Goal: Information Seeking & Learning: Find specific page/section

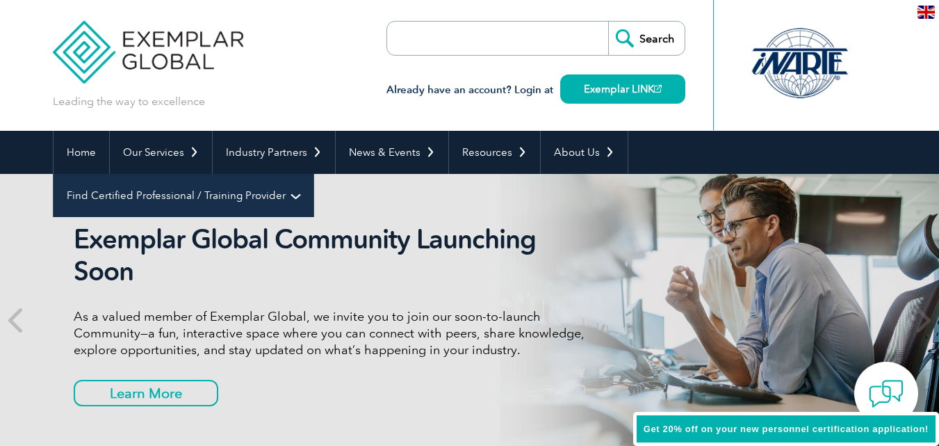
click at [314, 174] on link "Find Certified Professional / Training Provider" at bounding box center [184, 195] width 260 height 43
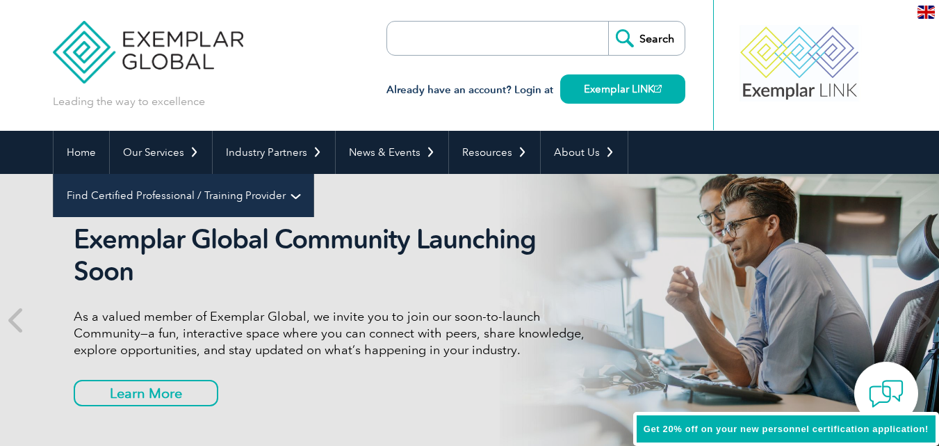
click at [314, 174] on link "Find Certified Professional / Training Provider" at bounding box center [184, 195] width 260 height 43
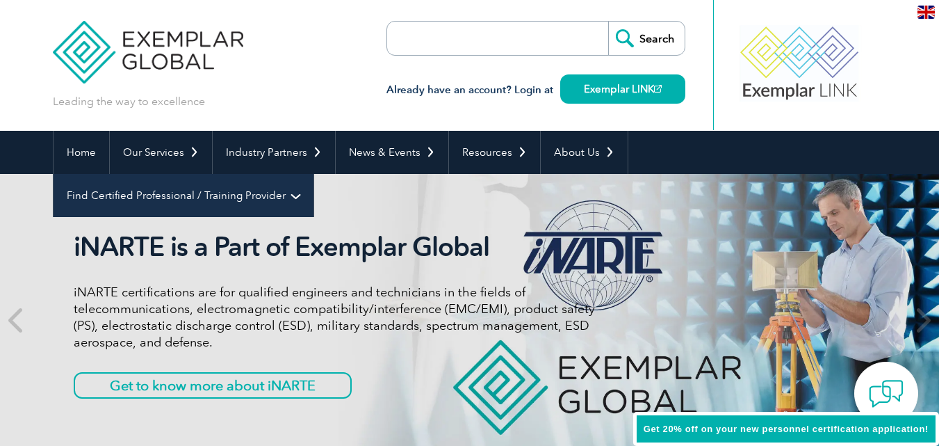
click at [314, 174] on link "Find Certified Professional / Training Provider" at bounding box center [184, 195] width 260 height 43
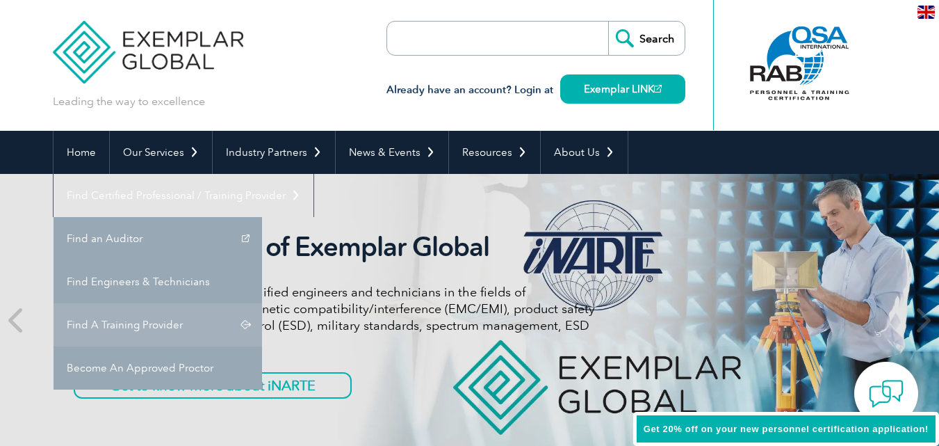
click at [262, 303] on link "Find A Training Provider" at bounding box center [158, 324] width 209 height 43
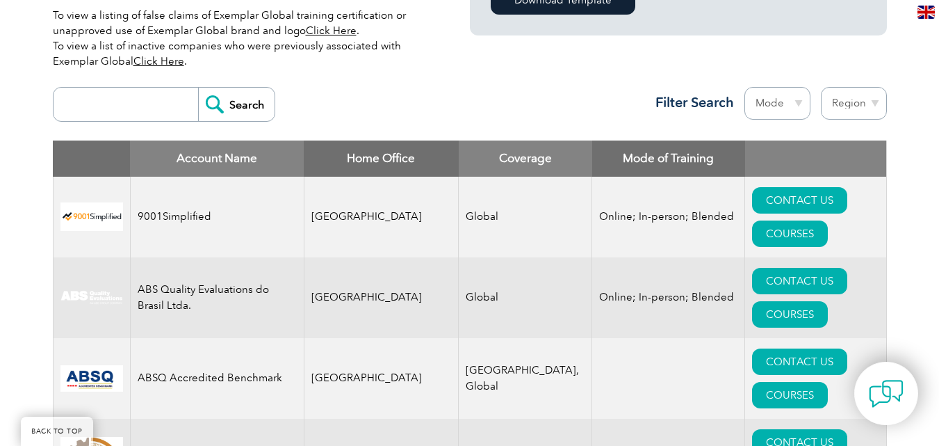
scroll to position [417, 0]
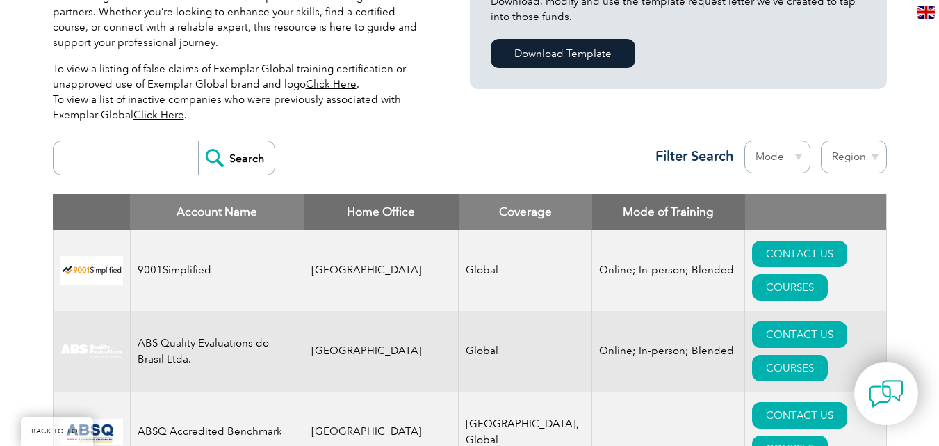
click at [874, 154] on select "Region Australia Bahrain Bangladesh Brazil Canada Colombia Dominican Republic E…" at bounding box center [854, 156] width 66 height 33
select select "[GEOGRAPHIC_DATA]"
click at [821, 140] on select "Region Australia Bahrain Bangladesh Brazil Canada Colombia Dominican Republic E…" at bounding box center [854, 156] width 66 height 33
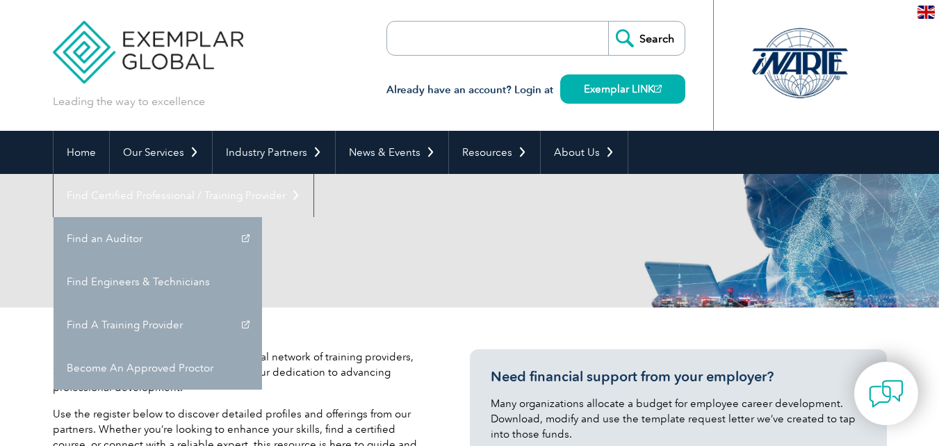
select select "[GEOGRAPHIC_DATA]"
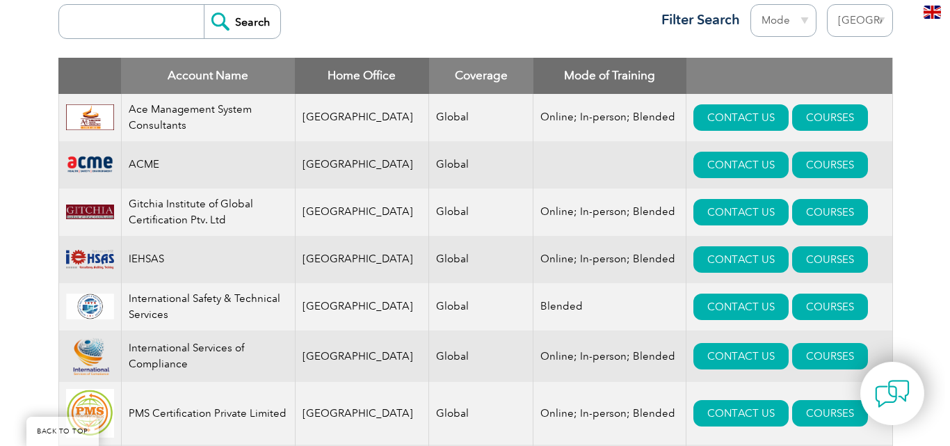
scroll to position [556, 0]
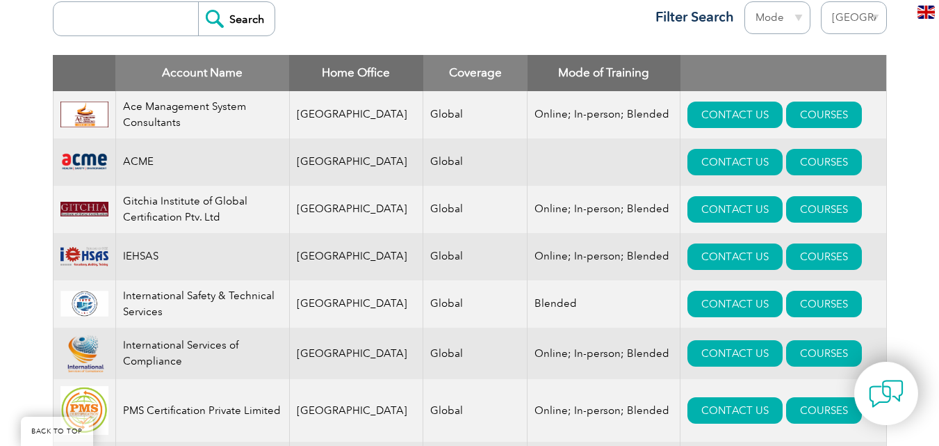
click at [79, 211] on img at bounding box center [84, 209] width 48 height 15
click at [786, 207] on link "COURSES" at bounding box center [824, 209] width 76 height 26
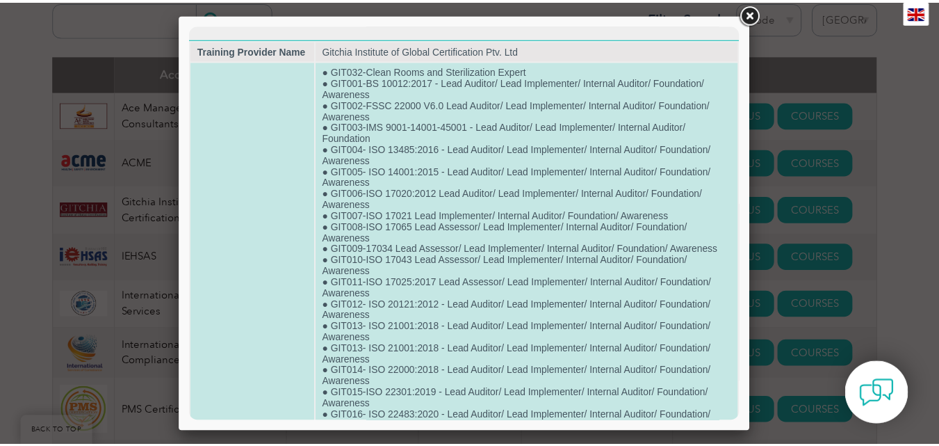
scroll to position [0, 0]
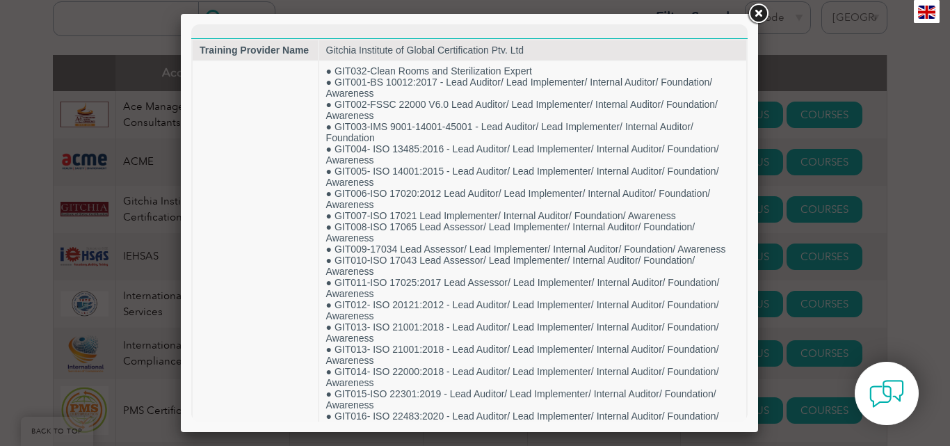
click at [757, 15] on link at bounding box center [757, 13] width 25 height 25
